Goal: Task Accomplishment & Management: Manage account settings

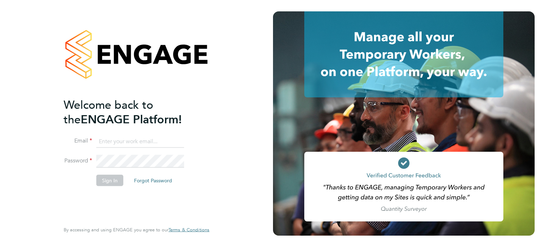
type input "lauren.southern@omniaoutsourcing.com"
click at [105, 176] on button "Sign In" at bounding box center [109, 180] width 27 height 11
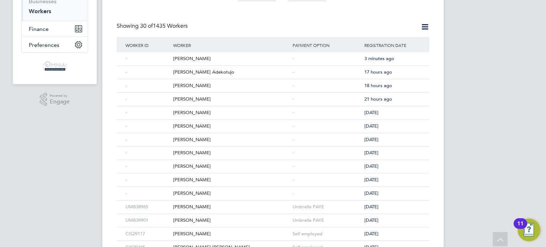
scroll to position [114, 0]
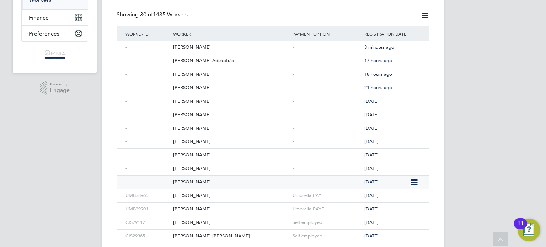
click at [235, 185] on div "Joe Wheeler" at bounding box center [231, 182] width 120 height 13
click at [183, 171] on div "Peter Clauzelma" at bounding box center [231, 168] width 120 height 13
click at [216, 152] on div "Aiden Grover" at bounding box center [231, 155] width 120 height 13
click at [200, 142] on div "[PERSON_NAME]" at bounding box center [231, 141] width 120 height 13
click at [195, 125] on div "James Kelly" at bounding box center [231, 128] width 120 height 13
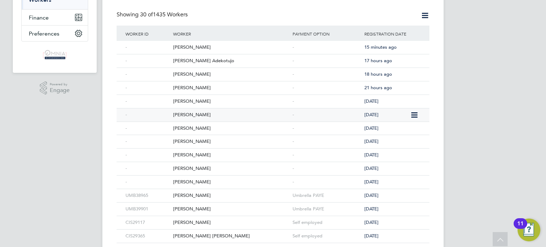
click at [191, 110] on div "Remus Drobota" at bounding box center [231, 115] width 120 height 13
click at [213, 100] on div "Angela Frost" at bounding box center [231, 101] width 120 height 13
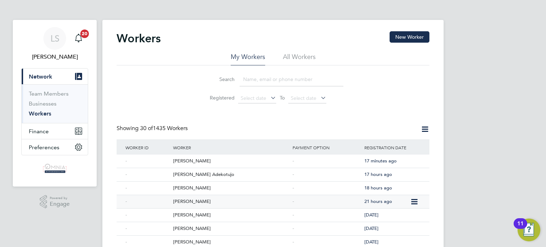
click at [194, 201] on div "Idowu Joseph" at bounding box center [231, 201] width 120 height 13
click at [186, 191] on div "Abraham Edom" at bounding box center [231, 188] width 120 height 13
click at [197, 175] on div "Olufemi Adekotujo" at bounding box center [231, 174] width 120 height 13
click at [189, 163] on div "Neha Halai" at bounding box center [231, 161] width 120 height 13
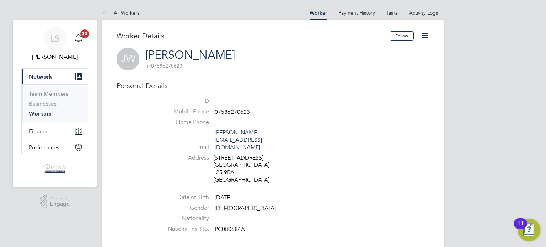
click at [238, 110] on span "07586270623" at bounding box center [232, 112] width 35 height 7
copy span "07586270623"
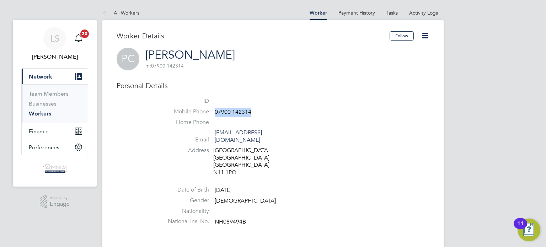
drag, startPoint x: 252, startPoint y: 113, endPoint x: 216, endPoint y: 111, distance: 35.7
click at [216, 111] on li "Mobile Phone 07900 142314" at bounding box center [294, 113] width 270 height 11
copy span "07900 142314"
click at [427, 35] on icon at bounding box center [425, 35] width 9 height 9
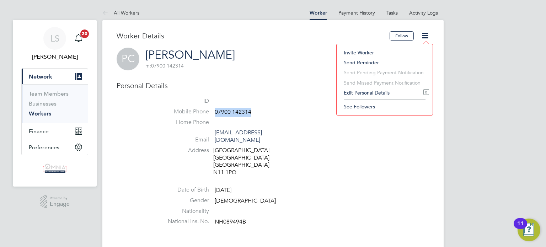
click at [396, 93] on li "Edit Personal Details e" at bounding box center [384, 93] width 89 height 10
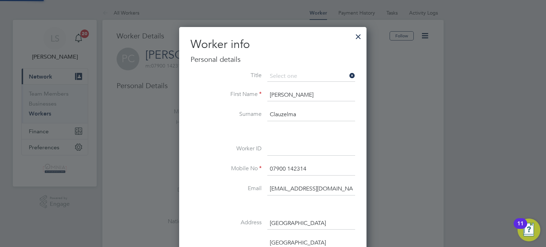
scroll to position [420, 188]
click at [300, 153] on input at bounding box center [312, 149] width 88 height 13
paste input "CIS40685"
type input "CIS40685"
click at [391, 169] on div at bounding box center [273, 123] width 546 height 247
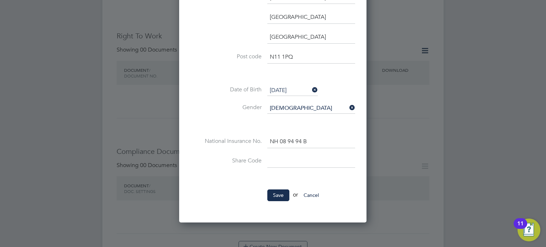
scroll to position [228, 0]
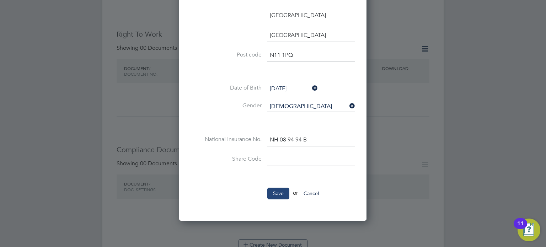
click at [285, 195] on button "Save" at bounding box center [279, 193] width 22 height 11
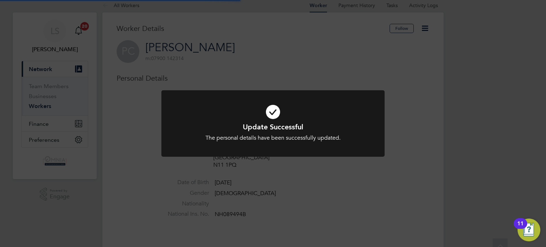
scroll to position [0, 0]
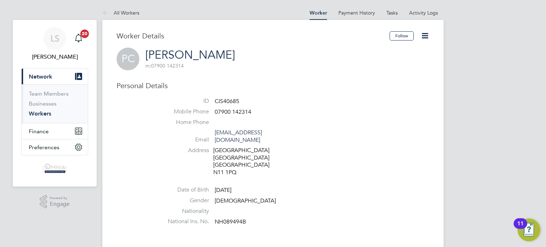
click at [430, 35] on icon at bounding box center [425, 35] width 9 height 9
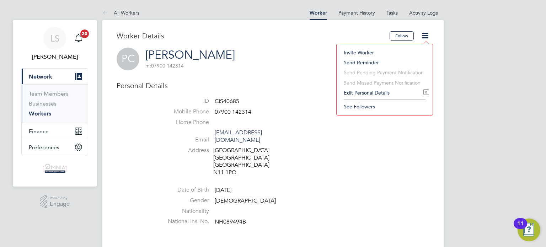
click at [386, 94] on li "Edit Personal Details e" at bounding box center [384, 93] width 89 height 10
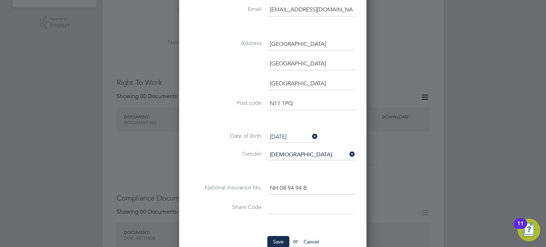
scroll to position [242, 0]
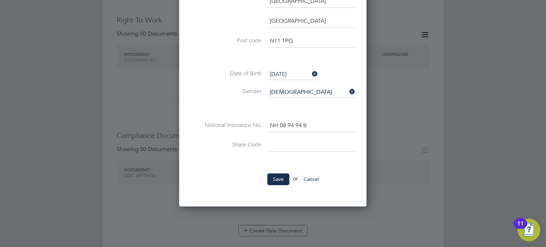
click at [322, 179] on button "Cancel" at bounding box center [311, 179] width 27 height 11
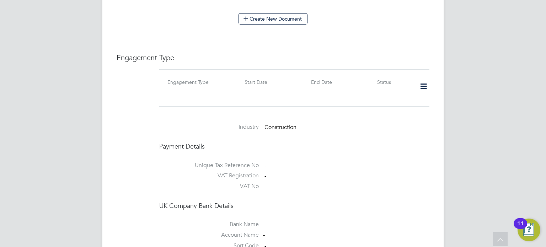
scroll to position [455, 0]
click at [428, 80] on icon at bounding box center [424, 85] width 12 height 16
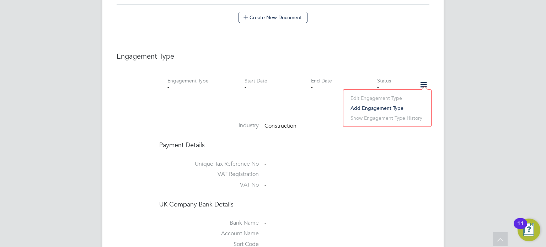
click at [406, 110] on li "Add Engagement Type" at bounding box center [387, 108] width 81 height 10
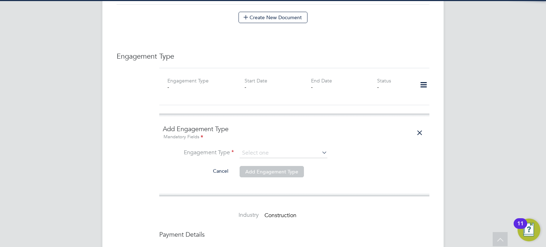
click at [321, 148] on icon at bounding box center [321, 153] width 0 height 10
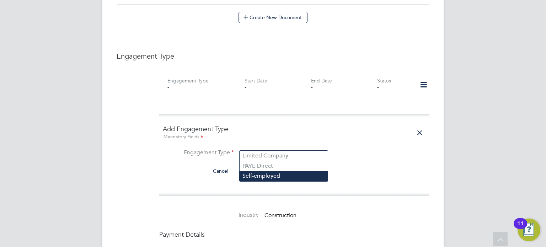
click at [280, 174] on li "Self-employed" at bounding box center [284, 176] width 88 height 10
type input "Self-employed"
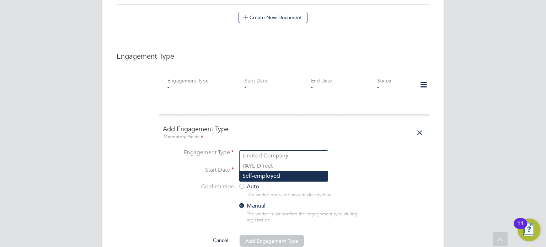
click at [268, 176] on li "Self-employed" at bounding box center [284, 176] width 88 height 10
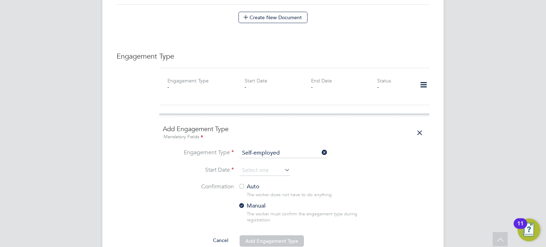
click at [193, 166] on li "Start Date" at bounding box center [294, 174] width 263 height 18
click at [273, 166] on input at bounding box center [265, 170] width 51 height 11
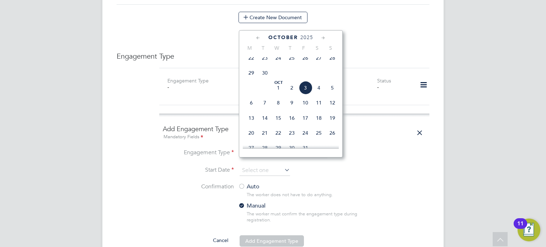
click at [307, 95] on span "3" at bounding box center [306, 88] width 14 height 14
type input "[DATE]"
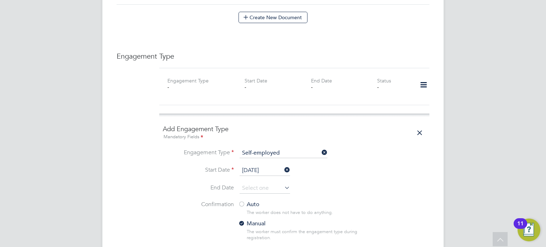
click at [245, 201] on label "Auto" at bounding box center [302, 204] width 128 height 7
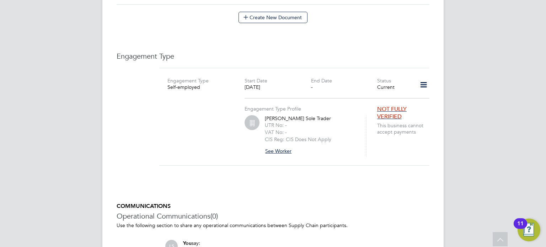
click at [278, 146] on button "See Worker" at bounding box center [281, 151] width 32 height 11
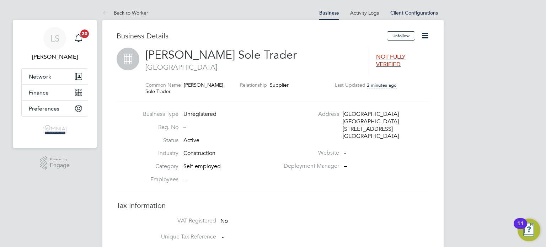
scroll to position [6, 48]
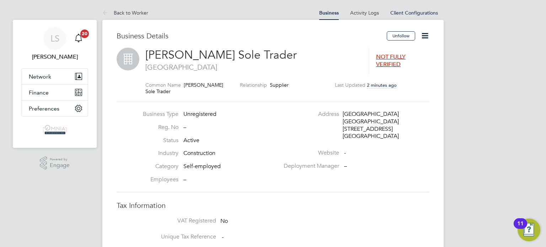
click at [427, 38] on icon at bounding box center [425, 35] width 9 height 9
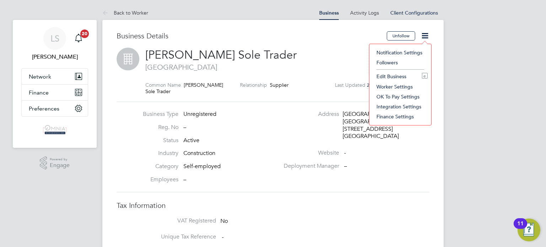
click at [404, 74] on li "Edit Business e" at bounding box center [400, 77] width 55 height 10
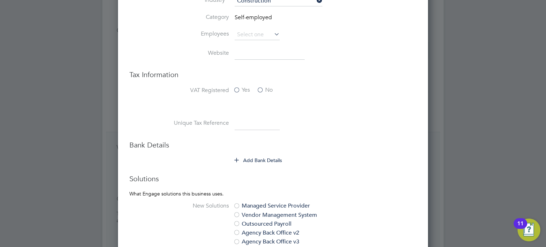
scroll to position [299, 0]
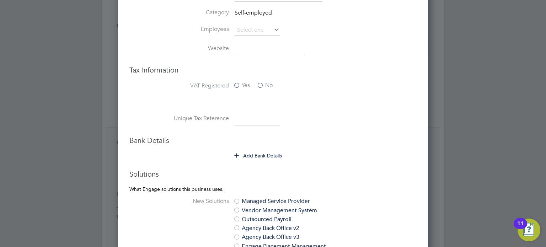
click at [248, 115] on input at bounding box center [257, 119] width 45 height 13
paste input "4202084837"
type input "4202084837"
click at [246, 157] on button "Add Bank Details" at bounding box center [259, 155] width 48 height 7
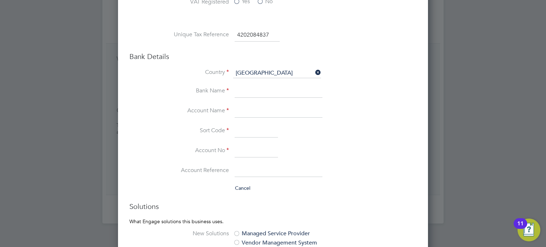
scroll to position [384, 0]
click at [265, 109] on input at bounding box center [279, 110] width 88 height 13
paste input "[PERSON_NAME]"
type input "[PERSON_NAME]"
click at [256, 146] on input at bounding box center [256, 149] width 43 height 13
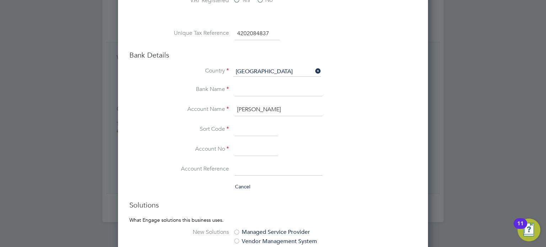
paste input "20555509"
type input "20555509"
click at [260, 128] on input at bounding box center [256, 129] width 43 height 13
paste input "206651"
type input "20-66-51"
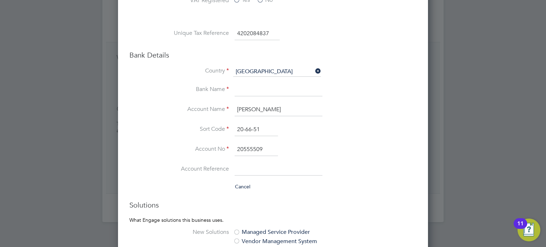
click at [255, 88] on input at bounding box center [279, 90] width 88 height 13
type input "Barclays"
click at [435, 139] on div at bounding box center [273, 123] width 546 height 247
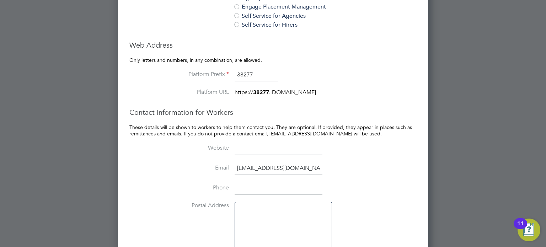
scroll to position [691, 0]
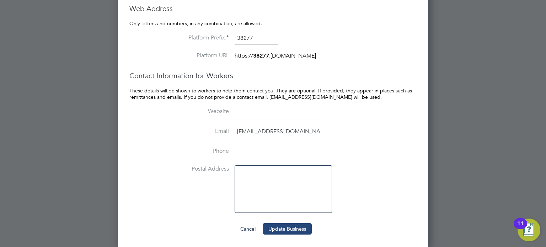
click at [305, 226] on button "Update Business" at bounding box center [287, 228] width 49 height 11
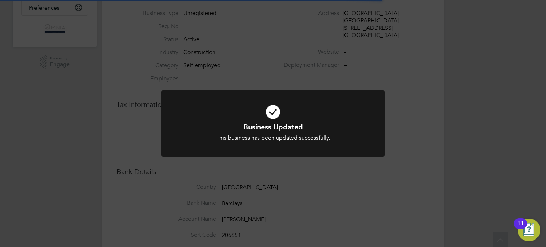
scroll to position [0, 0]
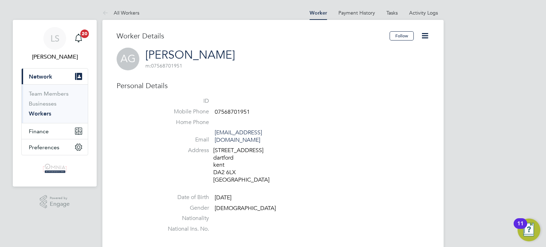
click at [241, 114] on span "07568701951" at bounding box center [232, 112] width 35 height 7
copy span "07568701951"
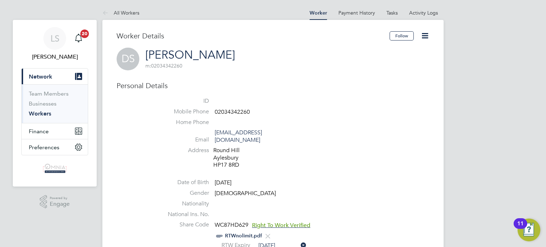
click at [424, 35] on icon at bounding box center [425, 35] width 9 height 9
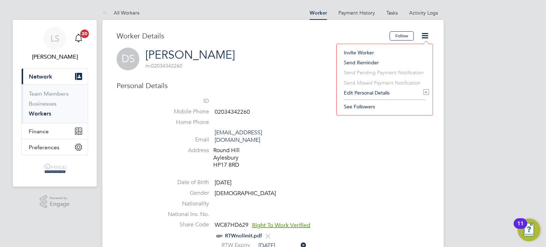
click at [378, 91] on li "Edit Personal Details e" at bounding box center [384, 93] width 89 height 10
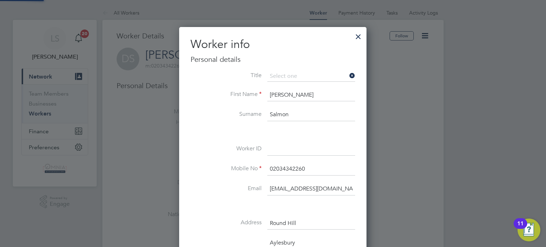
scroll to position [420, 188]
click at [309, 149] on input at bounding box center [312, 149] width 88 height 13
paste input "UMB39482"
type input "UMB39482"
click at [408, 161] on div at bounding box center [273, 123] width 546 height 247
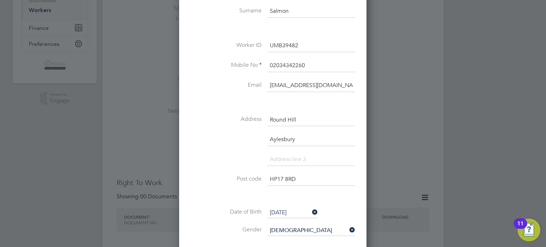
scroll to position [171, 0]
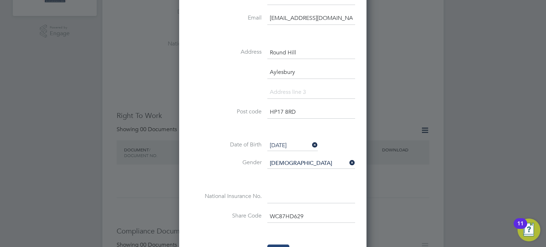
click at [280, 246] on button "Save" at bounding box center [279, 250] width 22 height 11
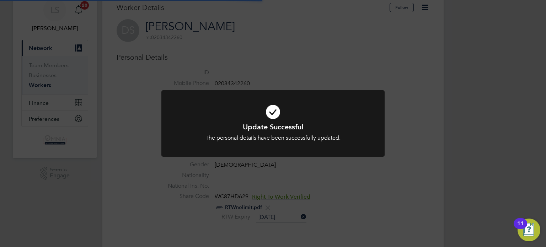
click at [421, 187] on div "Update Successful The personal details have been successfully updated. Cancel O…" at bounding box center [273, 123] width 546 height 247
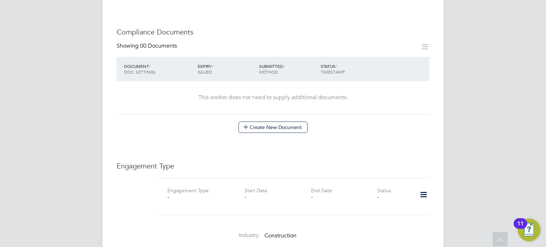
scroll to position [384, 0]
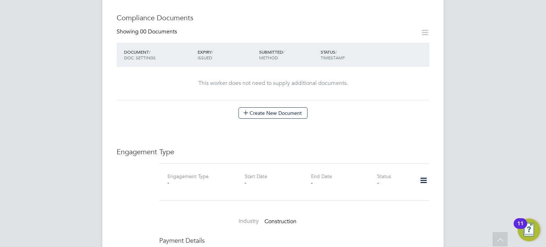
click at [424, 174] on icon at bounding box center [424, 181] width 12 height 16
click at [379, 205] on li "Add Engagement Type" at bounding box center [387, 204] width 81 height 10
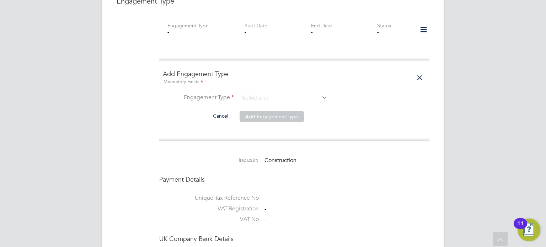
scroll to position [583, 0]
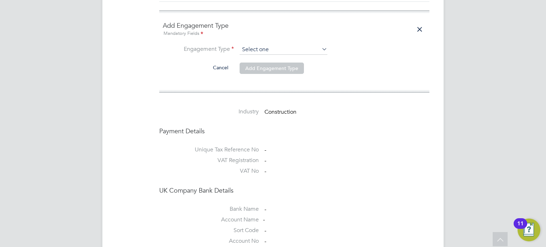
click at [279, 45] on input at bounding box center [284, 50] width 88 height 10
click at [265, 65] on li "PAYE Direct" at bounding box center [284, 62] width 88 height 10
type input "PAYE Direct"
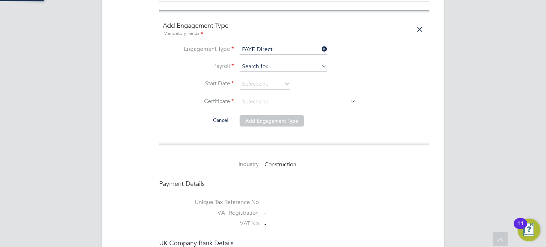
click at [266, 62] on input at bounding box center [284, 67] width 88 height 10
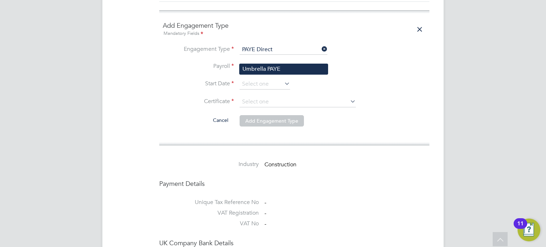
click at [268, 66] on li "Umbrella PAYE" at bounding box center [284, 69] width 88 height 10
type input "Umbrella PAYE"
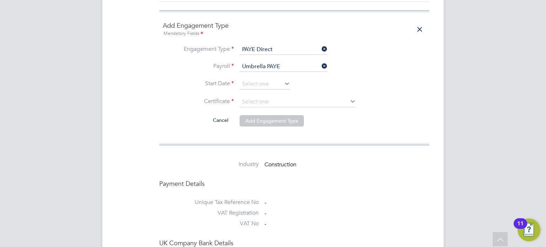
click at [269, 70] on li "Payroll Umbrella PAYE" at bounding box center [294, 70] width 263 height 17
click at [271, 79] on input at bounding box center [265, 84] width 51 height 11
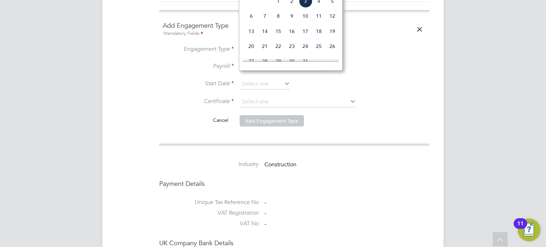
click at [309, 8] on span "3" at bounding box center [306, 1] width 14 height 14
type input "03 Oct 2025"
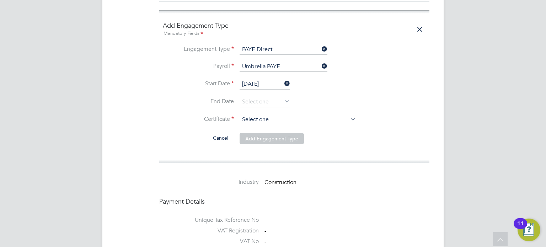
click at [284, 115] on input at bounding box center [298, 120] width 116 height 11
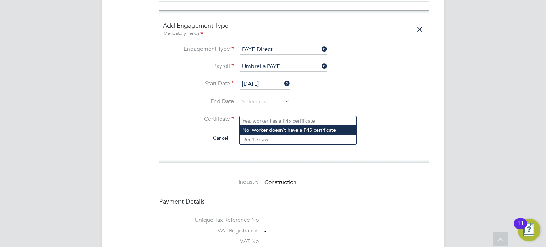
click at [280, 129] on li "No, worker doesn't have a P45 certificate" at bounding box center [298, 130] width 117 height 9
type input "No, worker doesn't have a P45 certificate"
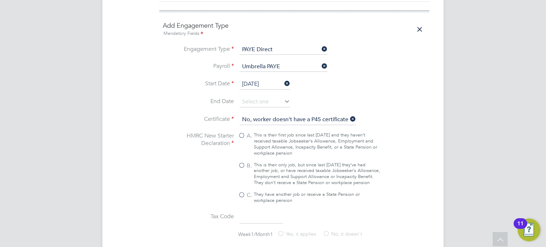
click at [250, 162] on span "B." at bounding box center [249, 165] width 5 height 7
click at [0, 0] on input "B. This is their only job, but since last [DATE] they’ve had another job, or ha…" at bounding box center [0, 0] width 0 height 0
type input "1257L"
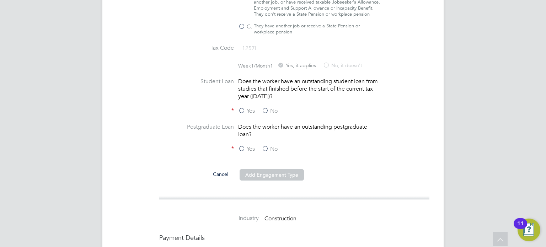
scroll to position [754, 0]
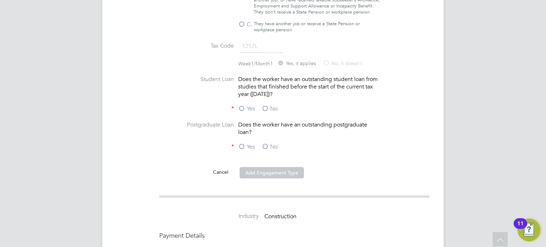
click at [268, 105] on label "No" at bounding box center [270, 108] width 16 height 7
click at [0, 0] on input "No" at bounding box center [0, 0] width 0 height 0
click at [268, 146] on label "No" at bounding box center [270, 146] width 16 height 7
click at [0, 0] on input "No" at bounding box center [0, 0] width 0 height 0
click at [271, 168] on button "Add Engagement Type" at bounding box center [272, 172] width 64 height 11
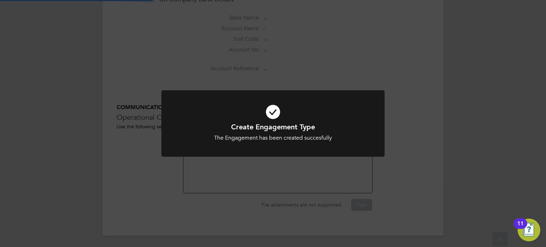
scroll to position [677, 0]
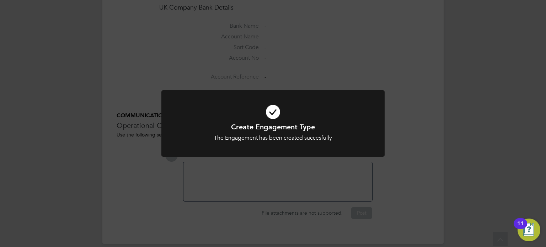
click at [271, 168] on div "Create Engagement Type The Engagement has been created succesfully Cancel Okay" at bounding box center [273, 123] width 546 height 247
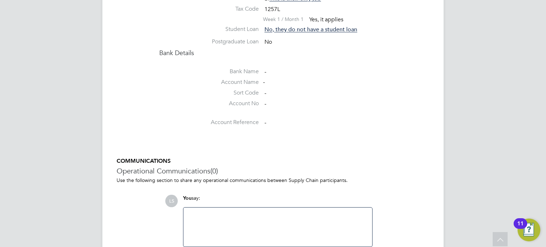
scroll to position [619, 0]
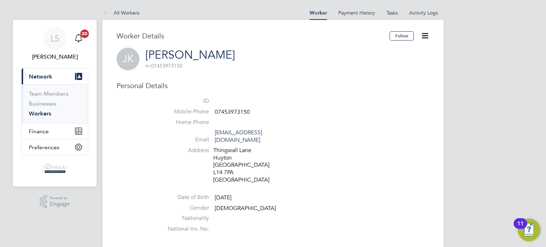
click at [241, 113] on span "07453973150" at bounding box center [232, 112] width 35 height 7
copy span "07453973150"
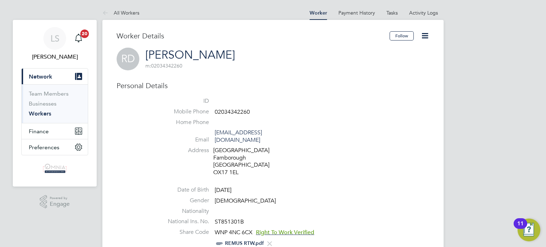
click at [232, 219] on span "ST851301B" at bounding box center [229, 222] width 29 height 7
copy span "ST851301B"
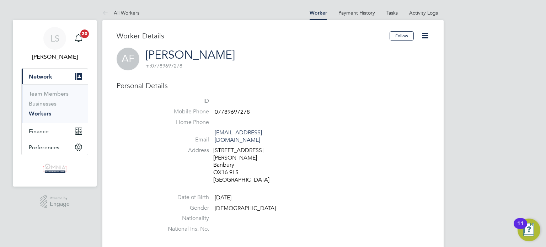
click at [227, 109] on span "07789697278" at bounding box center [232, 112] width 35 height 7
drag, startPoint x: 227, startPoint y: 109, endPoint x: 235, endPoint y: 113, distance: 8.9
click at [235, 113] on span "07789697278" at bounding box center [232, 112] width 35 height 7
copy span "07789697278"
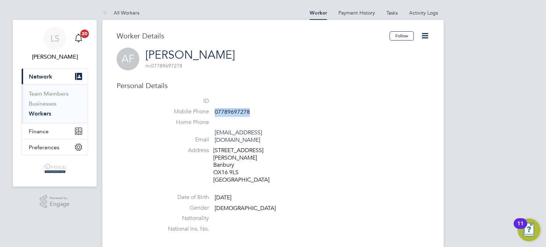
click at [427, 38] on icon at bounding box center [425, 35] width 9 height 9
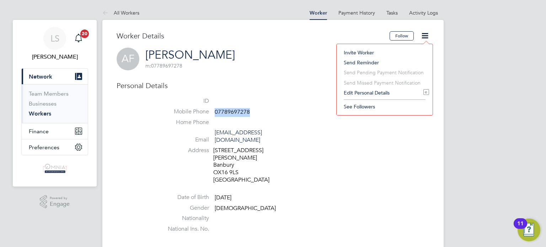
click at [383, 90] on li "Edit Personal Details e" at bounding box center [384, 93] width 89 height 10
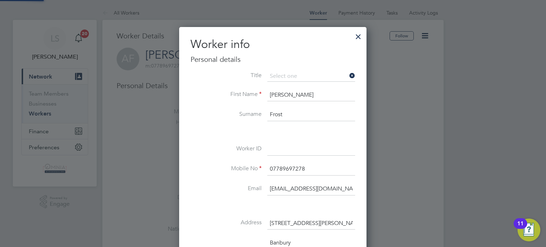
scroll to position [420, 188]
click at [280, 145] on input at bounding box center [312, 149] width 88 height 13
paste input "UMB39732"
type input "UMB39732"
click at [424, 185] on div at bounding box center [273, 123] width 546 height 247
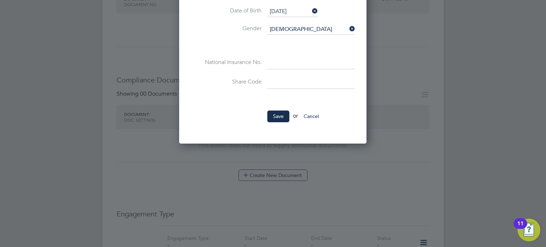
scroll to position [327, 0]
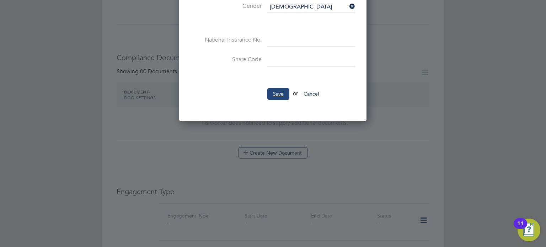
click at [272, 90] on button "Save" at bounding box center [279, 93] width 22 height 11
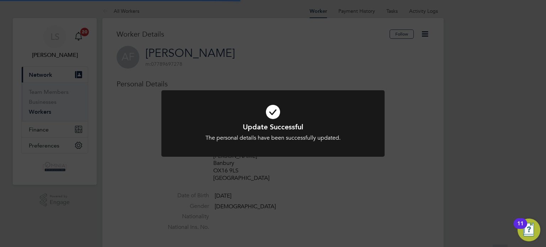
scroll to position [0, 0]
click at [440, 140] on div "Update Successful The personal details have been successfully updated. Cancel O…" at bounding box center [273, 123] width 546 height 247
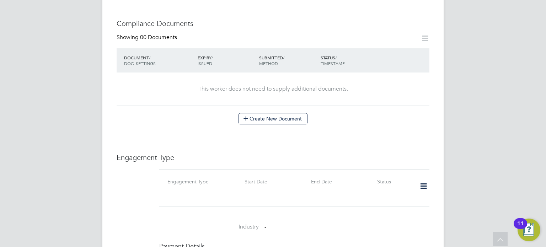
scroll to position [370, 0]
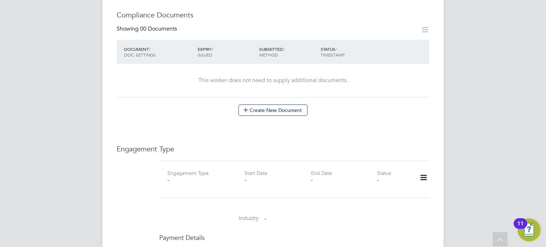
click at [426, 170] on icon at bounding box center [424, 178] width 12 height 16
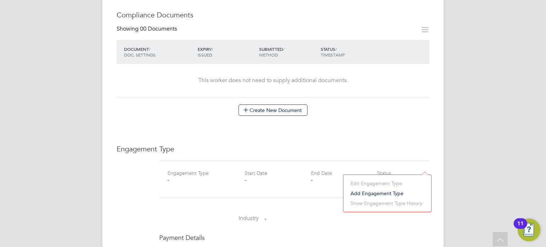
click at [371, 196] on li "Add Engagement Type" at bounding box center [387, 194] width 81 height 10
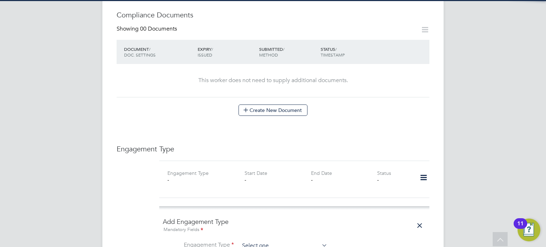
click at [313, 241] on input at bounding box center [284, 246] width 88 height 10
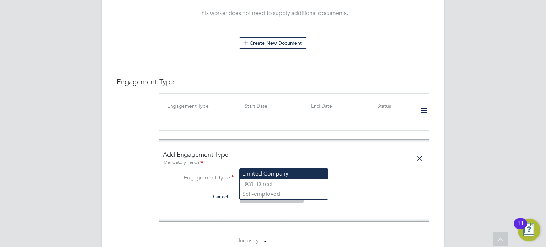
scroll to position [527, 0]
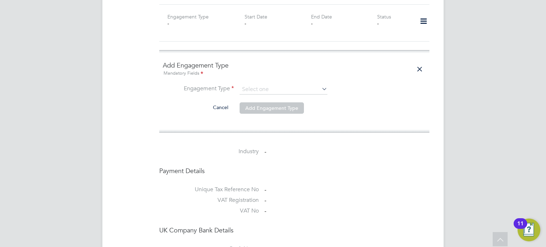
click at [296, 90] on li "PAYE Direct" at bounding box center [284, 95] width 88 height 10
type input "PAYE Direct"
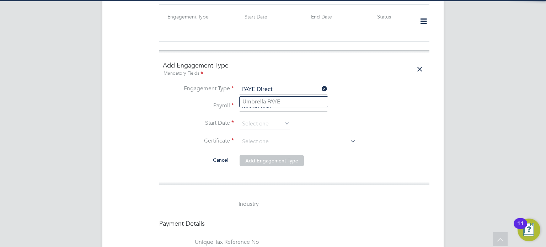
click at [281, 102] on input at bounding box center [284, 107] width 88 height 10
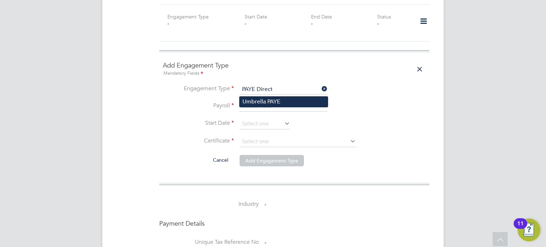
click at [289, 105] on li "Umbrella PAYE" at bounding box center [284, 102] width 88 height 10
type input "Umbrella PAYE"
click at [275, 119] on li "Start Date" at bounding box center [294, 128] width 263 height 18
click at [275, 119] on input at bounding box center [265, 124] width 51 height 11
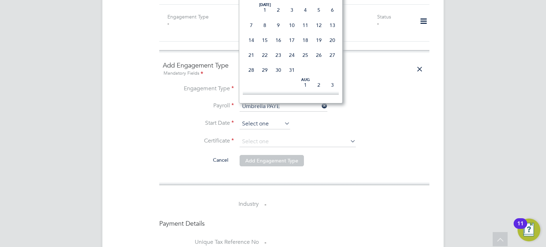
scroll to position [201, 0]
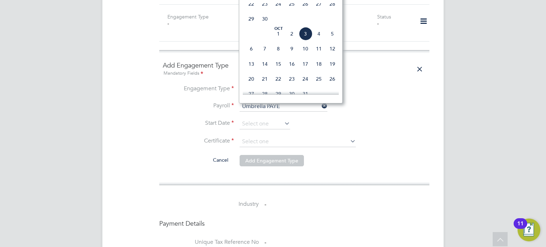
click at [307, 41] on span "3" at bounding box center [306, 34] width 14 height 14
type input "03 Oct 2025"
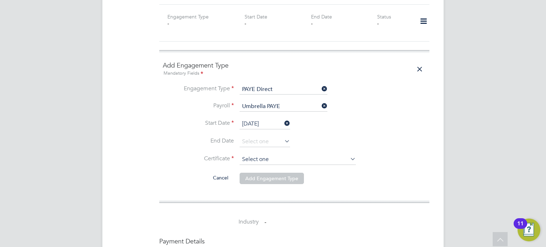
click at [282, 154] on input at bounding box center [298, 159] width 116 height 11
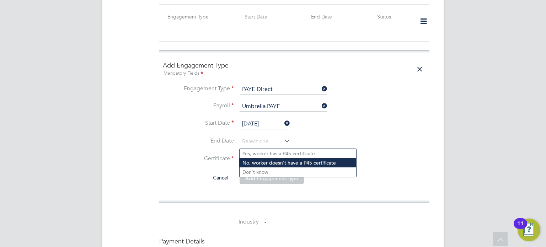
click at [275, 165] on li "No, worker doesn't have a P45 certificate" at bounding box center [298, 162] width 117 height 9
type input "No, worker doesn't have a P45 certificate"
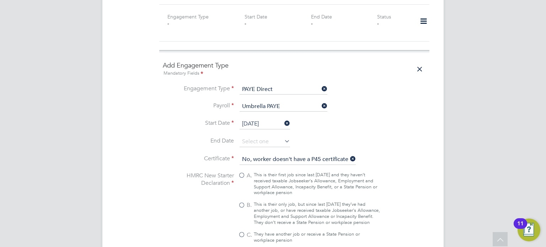
click at [261, 185] on div "A. This is their first job since last 6 April and they haven’t received taxable…" at bounding box center [309, 208] width 142 height 72
click at [262, 202] on div "This is their only job, but since last 6 April they’ve had another job, or have…" at bounding box center [317, 214] width 126 height 24
click at [0, 0] on input "B. This is their only job, but since last 6 April they’ve had another job, or h…" at bounding box center [0, 0] width 0 height 0
type input "1257L"
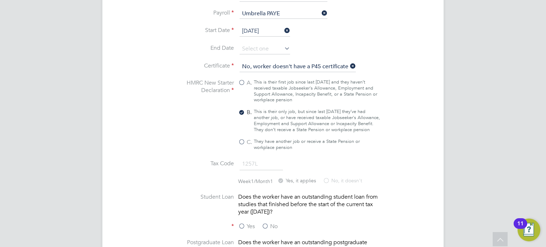
scroll to position [697, 0]
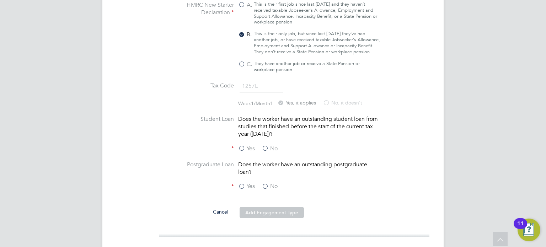
click at [268, 145] on label "No" at bounding box center [270, 148] width 16 height 7
click at [0, 0] on input "No" at bounding box center [0, 0] width 0 height 0
click at [268, 183] on label "No" at bounding box center [270, 186] width 16 height 7
click at [0, 0] on input "No" at bounding box center [0, 0] width 0 height 0
click at [268, 199] on li at bounding box center [294, 202] width 263 height 7
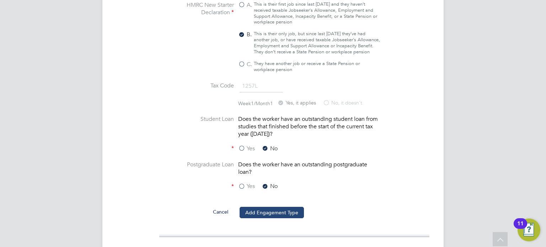
click at [269, 207] on button "Add Engagement Type" at bounding box center [272, 212] width 64 height 11
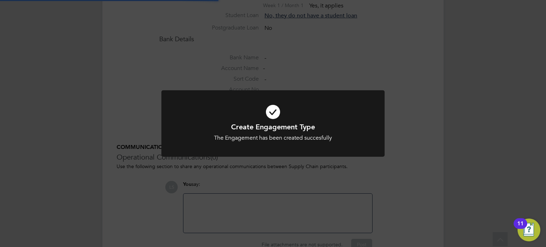
scroll to position [666, 0]
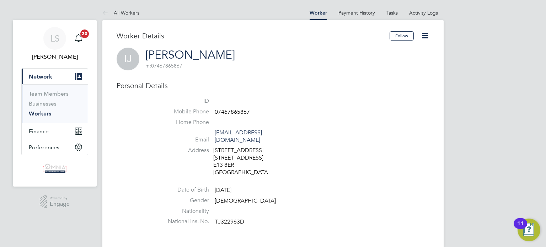
click at [246, 112] on span "07467865867" at bounding box center [232, 112] width 35 height 7
copy span "07467865867"
click at [421, 39] on icon at bounding box center [425, 35] width 9 height 9
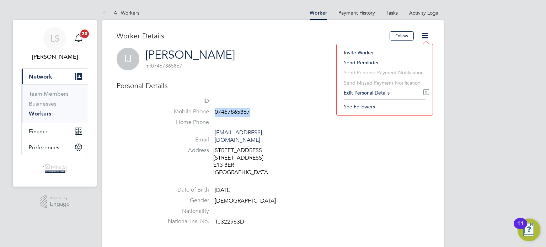
drag, startPoint x: 353, startPoint y: 99, endPoint x: 356, endPoint y: 94, distance: 5.7
click at [356, 94] on ul "Invite Worker Send Reminder Send Pending Payment Notification Send Missed Payme…" at bounding box center [384, 80] width 89 height 64
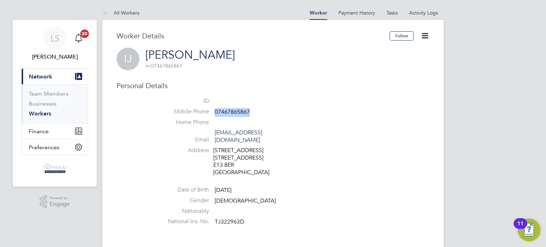
click at [426, 37] on icon at bounding box center [425, 35] width 9 height 9
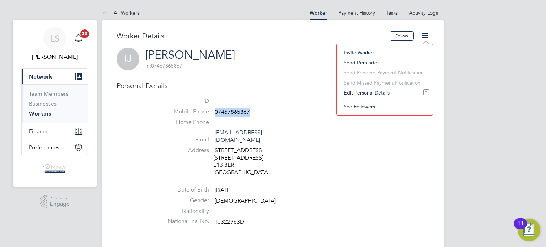
click at [384, 92] on li "Edit Personal Details e" at bounding box center [384, 93] width 89 height 10
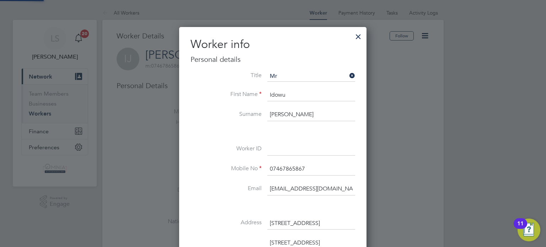
scroll to position [420, 188]
click at [289, 148] on input at bounding box center [312, 149] width 88 height 13
paste input "UMB40203"
type input "UMB40203"
click at [435, 171] on div at bounding box center [273, 123] width 546 height 247
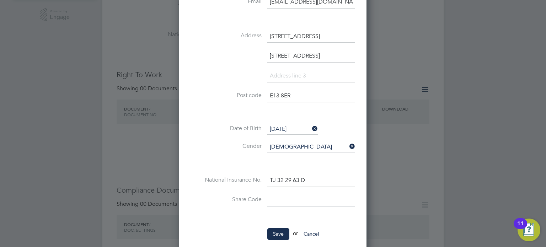
scroll to position [270, 0]
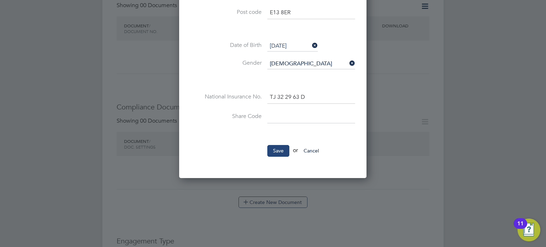
click at [280, 148] on button "Save" at bounding box center [279, 150] width 22 height 11
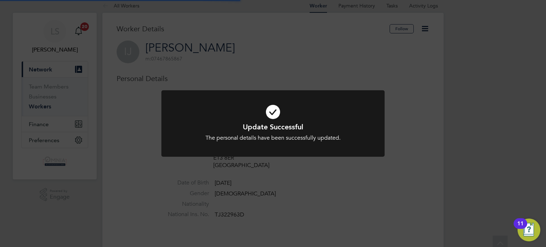
scroll to position [0, 0]
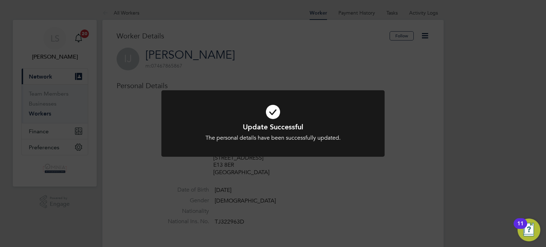
click at [438, 126] on div "Update Successful The personal details have been successfully updated. Cancel O…" at bounding box center [273, 123] width 546 height 247
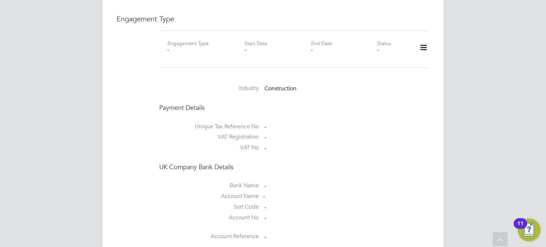
scroll to position [527, 0]
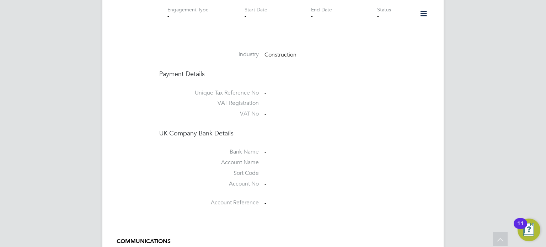
click at [424, 12] on icon at bounding box center [424, 14] width 12 height 16
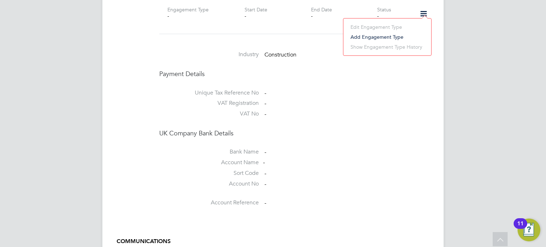
click at [386, 36] on li "Add Engagement Type" at bounding box center [387, 37] width 81 height 10
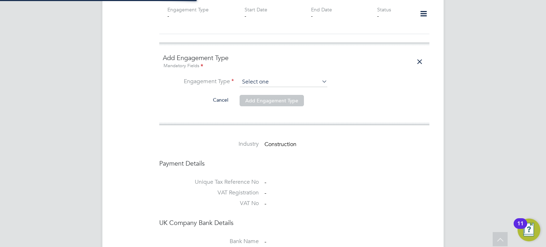
click at [310, 77] on input at bounding box center [284, 82] width 88 height 10
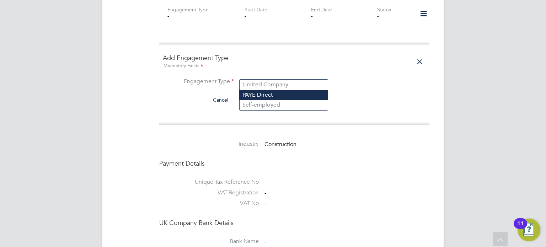
click at [285, 98] on li "PAYE Direct" at bounding box center [284, 95] width 88 height 10
type input "PAYE Direct"
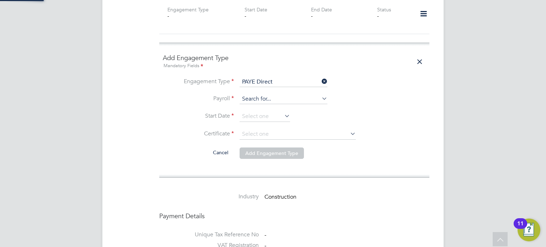
click at [276, 95] on input at bounding box center [284, 99] width 88 height 10
click at [274, 100] on li "Umbrella PAYE" at bounding box center [284, 102] width 88 height 10
type input "Umbrella PAYE"
click at [273, 111] on input at bounding box center [265, 116] width 51 height 11
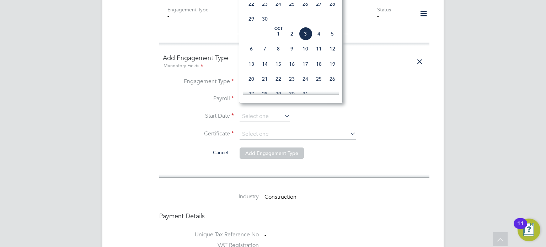
click at [309, 41] on span "3" at bounding box center [306, 34] width 14 height 14
type input "[DATE]"
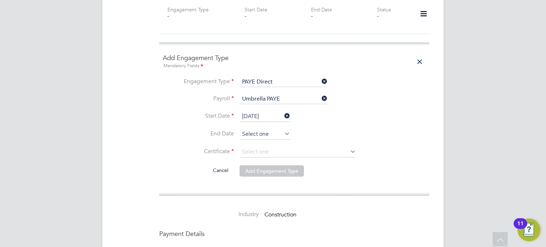
click at [281, 129] on input at bounding box center [265, 134] width 51 height 11
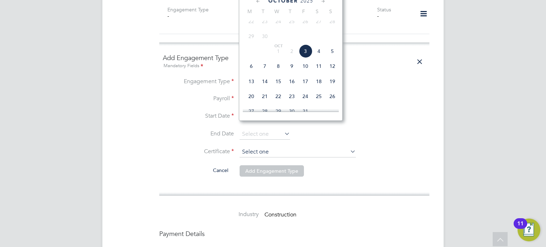
click at [283, 147] on input at bounding box center [298, 152] width 116 height 11
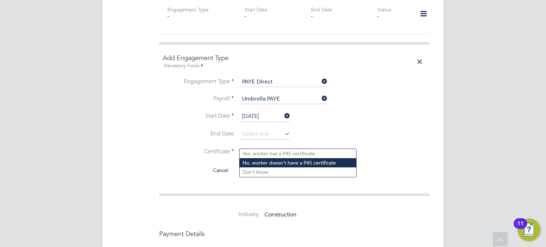
click at [286, 164] on li "No, worker doesn't have a P45 certificate" at bounding box center [298, 162] width 117 height 9
type input "No, worker doesn't have a P45 certificate"
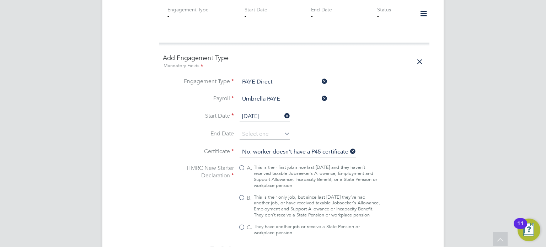
click at [256, 195] on div "This is their only job, but since last 6 April they’ve had another job, or have…" at bounding box center [317, 207] width 126 height 24
click at [0, 0] on input "B. This is their only job, but since last 6 April they’ve had another job, or h…" at bounding box center [0, 0] width 0 height 0
type input "1257L"
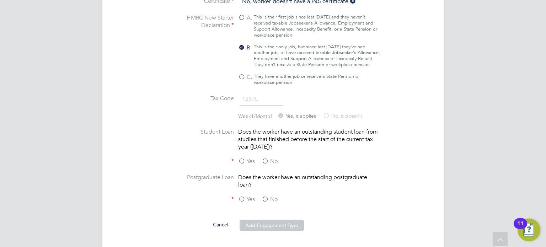
scroll to position [697, 0]
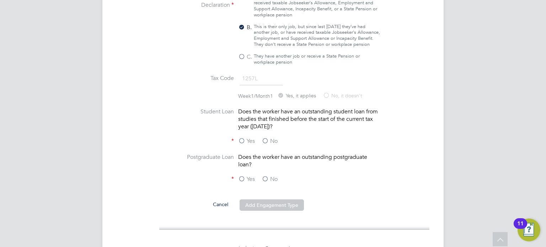
click at [267, 138] on label "No" at bounding box center [270, 141] width 16 height 7
click at [0, 0] on input "No" at bounding box center [0, 0] width 0 height 0
click at [265, 177] on label "No" at bounding box center [270, 179] width 16 height 7
click at [0, 0] on input "No" at bounding box center [0, 0] width 0 height 0
click at [270, 201] on button "Add Engagement Type" at bounding box center [272, 205] width 64 height 11
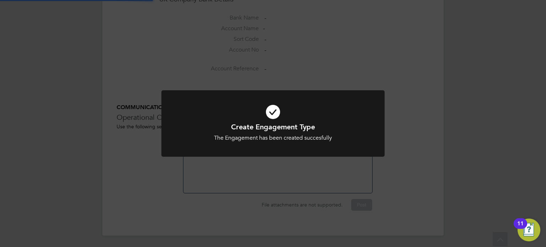
scroll to position [653, 0]
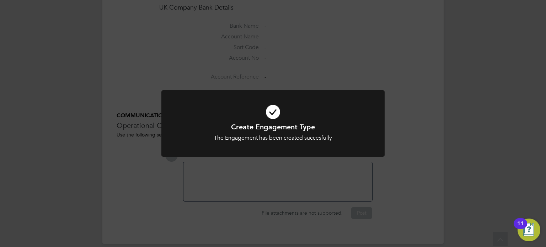
click at [336, 39] on div "Create Engagement Type The Engagement has been created succesfully Cancel Okay" at bounding box center [273, 123] width 546 height 247
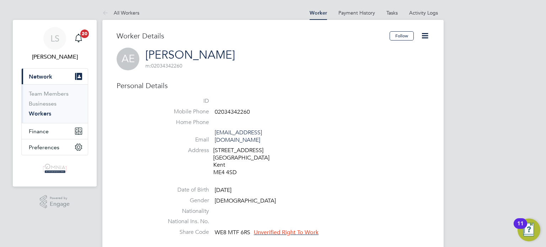
click at [427, 35] on icon at bounding box center [425, 35] width 9 height 9
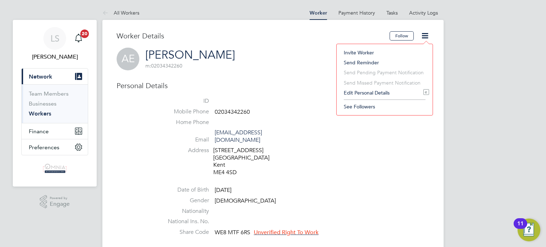
click at [382, 93] on li "Edit Personal Details e" at bounding box center [384, 93] width 89 height 10
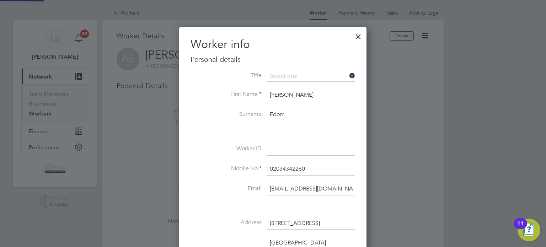
scroll to position [420, 188]
click at [297, 150] on input at bounding box center [312, 149] width 88 height 13
paste input "CIS40632"
type input "CIS40632"
click at [386, 190] on div at bounding box center [273, 123] width 546 height 247
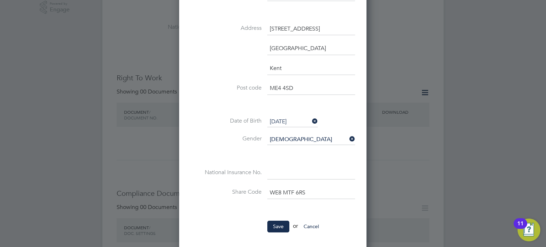
scroll to position [199, 0]
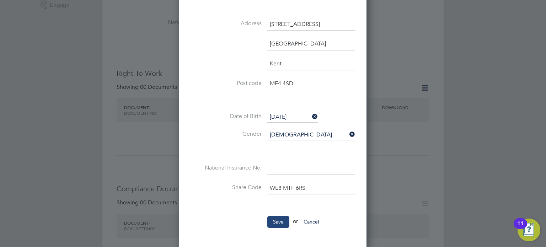
click at [282, 216] on button "Save" at bounding box center [279, 221] width 22 height 11
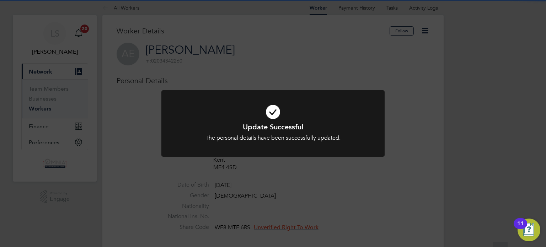
scroll to position [0, 0]
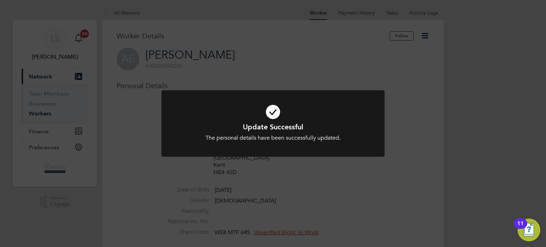
click at [282, 215] on div "Update Successful The personal details have been successfully updated. Cancel O…" at bounding box center [273, 123] width 546 height 247
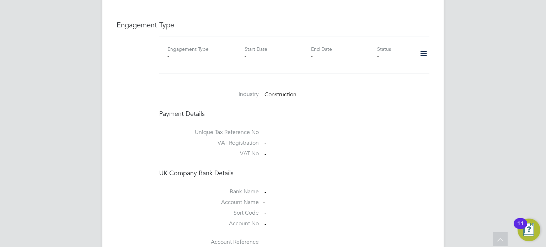
scroll to position [527, 0]
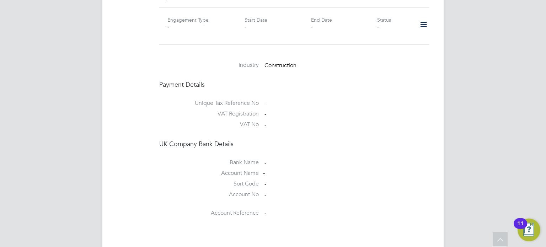
click at [421, 23] on icon at bounding box center [424, 24] width 12 height 16
click at [393, 44] on li "Add Engagement Type" at bounding box center [387, 48] width 81 height 10
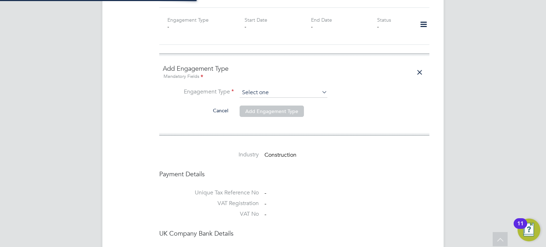
click at [320, 88] on input at bounding box center [284, 93] width 88 height 10
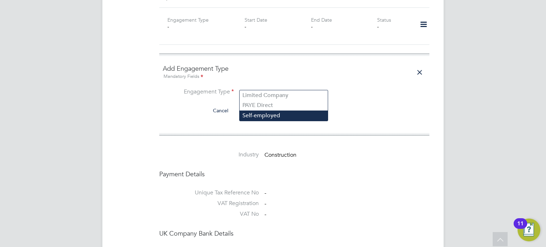
click at [276, 118] on li "Self-employed" at bounding box center [284, 116] width 88 height 10
type input "Self-employed"
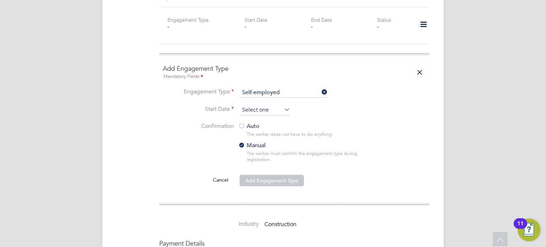
click at [265, 106] on input at bounding box center [265, 110] width 51 height 11
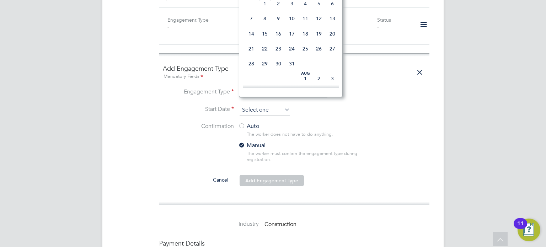
scroll to position [201, 0]
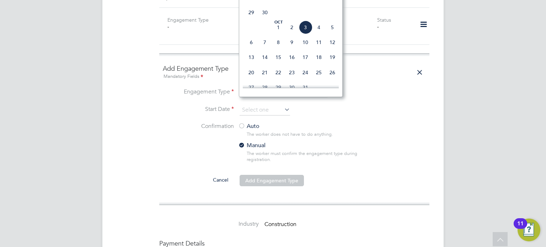
click at [305, 34] on span "3" at bounding box center [306, 28] width 14 height 14
type input "[DATE]"
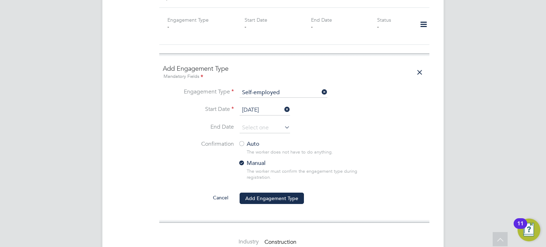
click at [244, 141] on div at bounding box center [241, 144] width 7 height 7
click at [269, 196] on button "Add Engagement Type" at bounding box center [272, 198] width 64 height 11
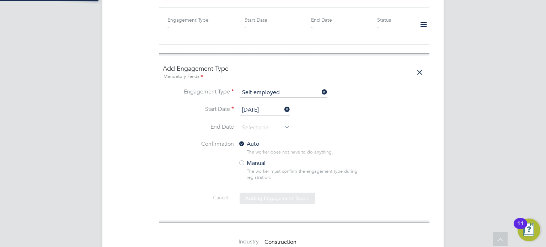
click at [268, 193] on div "Sorry, we are having problems connecting to our services." at bounding box center [273, 18] width 342 height 1078
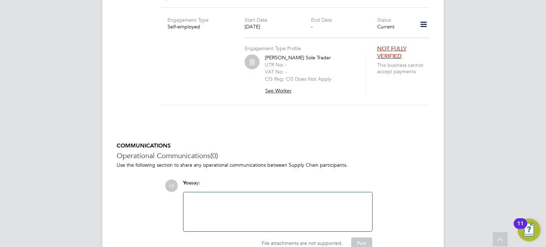
click at [278, 85] on button "See Worker" at bounding box center [281, 90] width 32 height 11
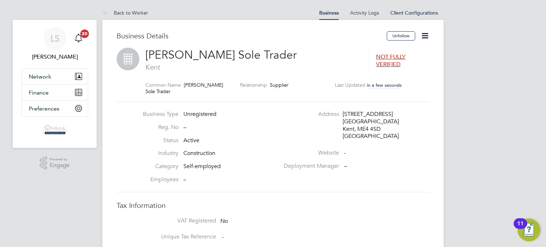
click at [428, 33] on icon at bounding box center [425, 35] width 9 height 9
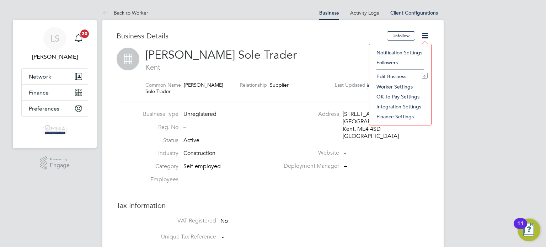
click at [392, 76] on li "Edit Business e" at bounding box center [400, 77] width 55 height 10
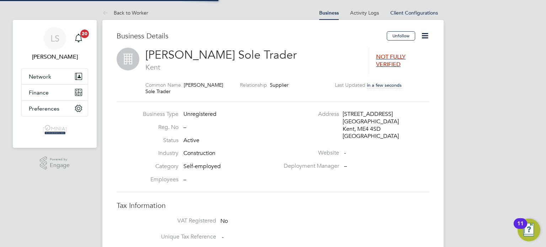
type input "[GEOGRAPHIC_DATA]"
type input "[PERSON_NAME] Sole Trader"
type input "[STREET_ADDRESS]"
type input "[GEOGRAPHIC_DATA]"
type input "Kent"
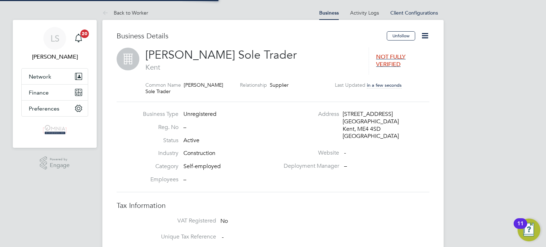
type input "ME4 4SD"
type input "Construction"
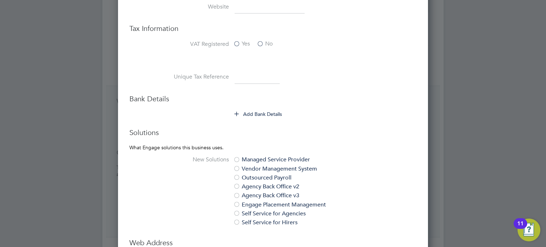
scroll to position [342, 0]
click at [266, 114] on button "Add Bank Details" at bounding box center [259, 113] width 48 height 7
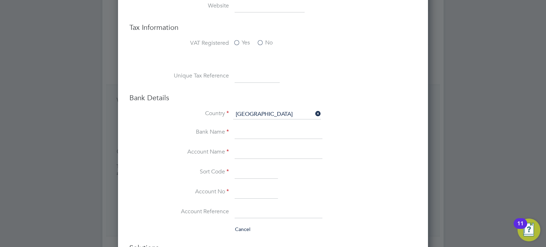
click at [253, 73] on input at bounding box center [257, 76] width 45 height 13
paste input "6506196415"
type input "6506196415"
click at [265, 149] on input at bounding box center [279, 152] width 88 height 13
paste input "Abraham C Edom"
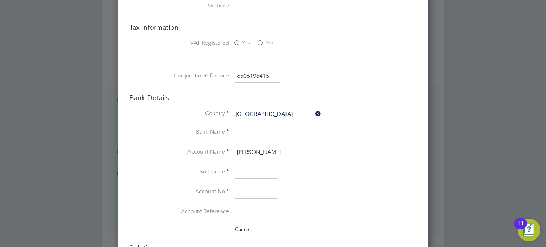
type input "Abraham C Edom"
click at [249, 187] on input at bounding box center [256, 192] width 43 height 13
paste input "12612164"
type input "12612164"
click at [255, 174] on input at bounding box center [256, 172] width 43 height 13
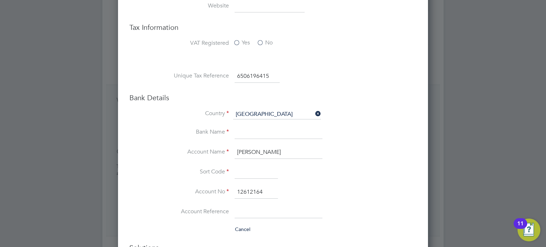
paste input "110318"
type input "11-03-18"
click at [258, 131] on input at bounding box center [279, 133] width 88 height 13
type input "Halifax"
click at [477, 189] on div at bounding box center [273, 123] width 546 height 247
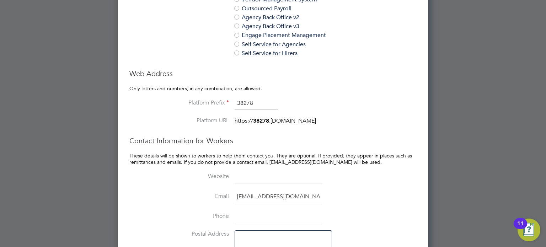
scroll to position [691, 0]
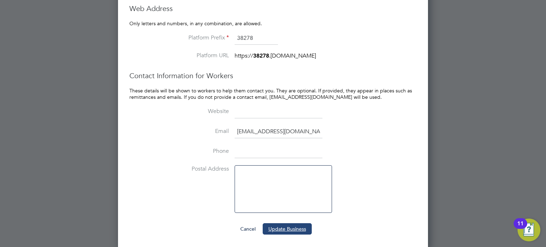
click at [301, 226] on button "Update Business" at bounding box center [287, 228] width 49 height 11
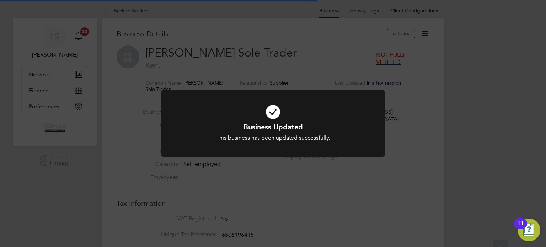
scroll to position [0, 0]
click at [301, 226] on div "Business Updated This business has been updated successfully. Cancel Okay" at bounding box center [273, 123] width 546 height 247
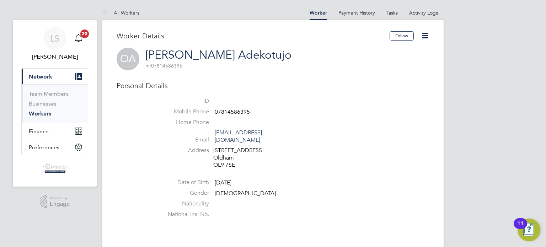
click at [242, 111] on span "07814586395" at bounding box center [232, 112] width 35 height 7
copy span "07814586395"
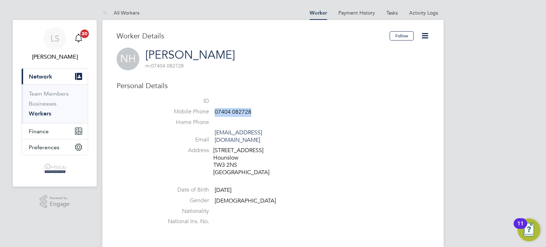
drag, startPoint x: 250, startPoint y: 112, endPoint x: 215, endPoint y: 112, distance: 34.5
click at [215, 112] on span "07404 082728" at bounding box center [233, 112] width 37 height 7
copy span "07404 082728"
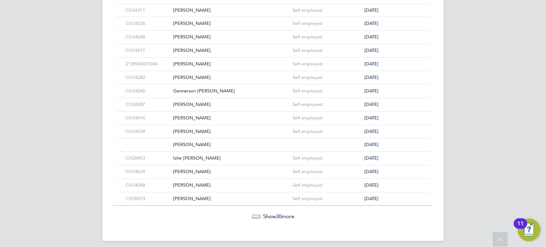
scroll to position [356, 0]
